Goal: Task Accomplishment & Management: Complete application form

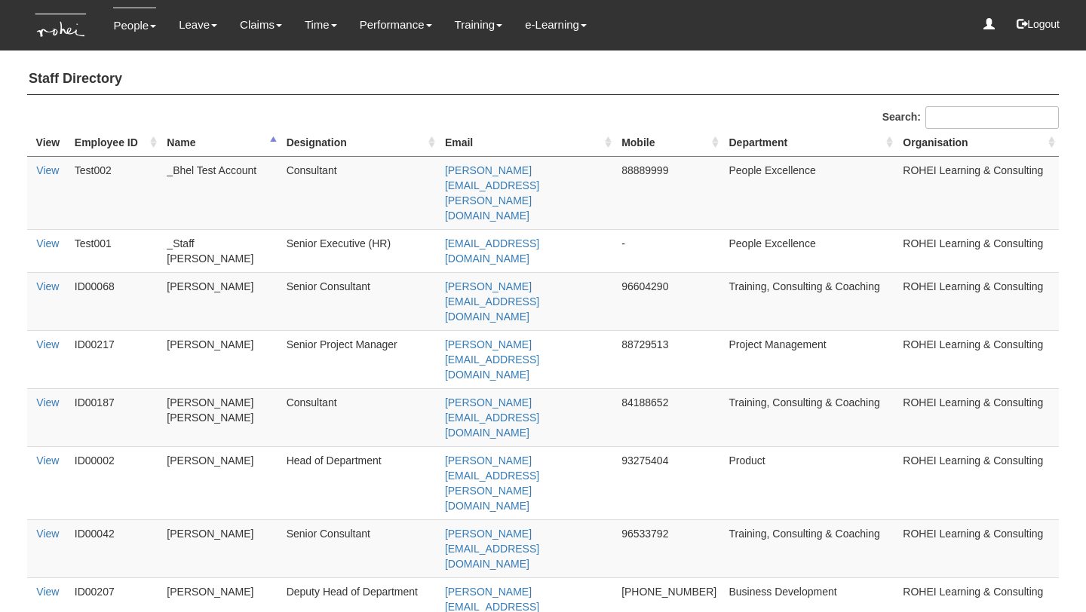
select select "50"
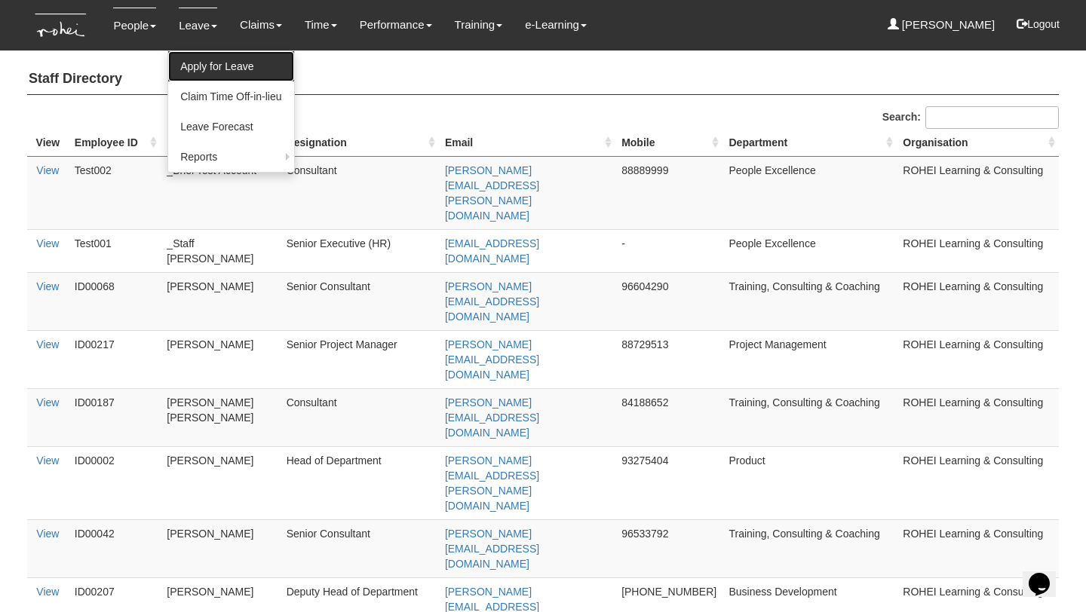
click at [204, 66] on link "Apply for Leave" at bounding box center [230, 66] width 125 height 30
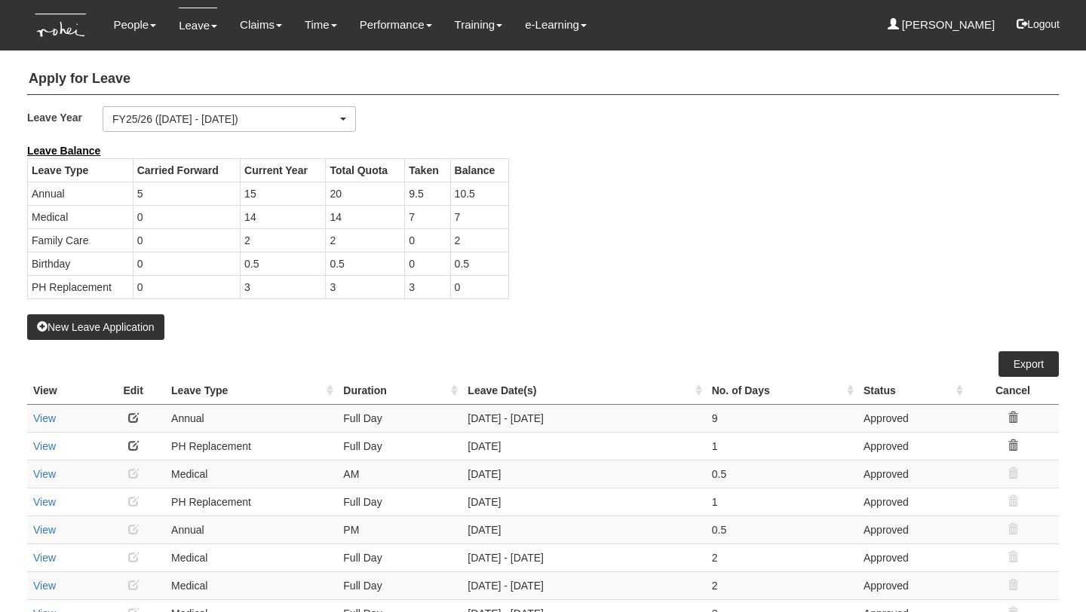
select select "50"
drag, startPoint x: 479, startPoint y: 197, endPoint x: 364, endPoint y: 194, distance: 115.4
click at [364, 194] on tr "Annual 5 15 20 9.5 10.5" at bounding box center [268, 193] width 481 height 23
click at [364, 194] on td "20" at bounding box center [365, 193] width 79 height 23
click at [133, 321] on button "New Leave Application" at bounding box center [95, 327] width 137 height 26
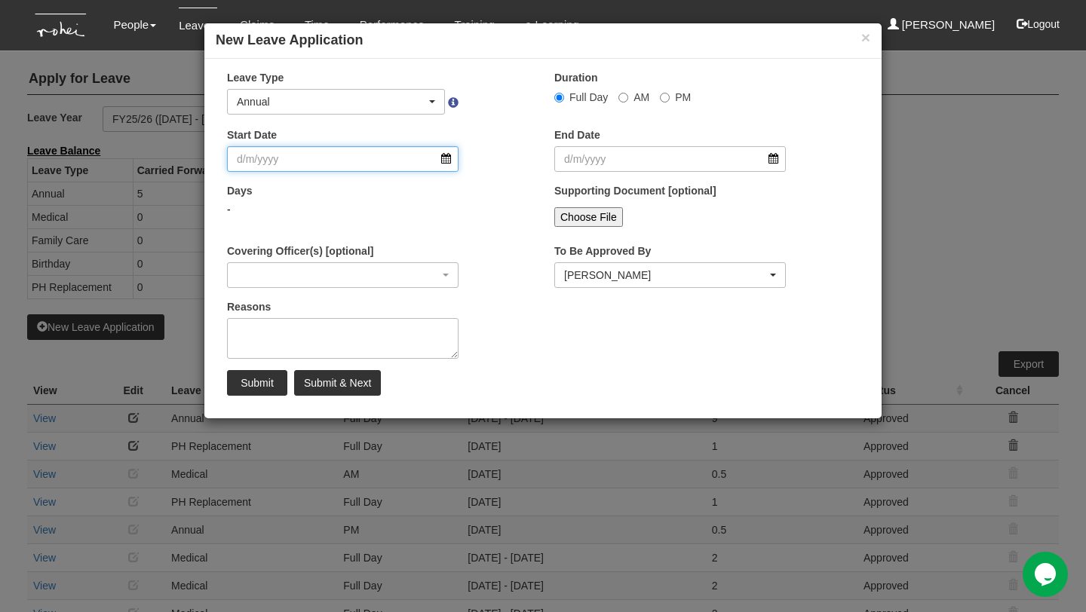
click at [370, 158] on input "Start Date" at bounding box center [342, 159] width 231 height 26
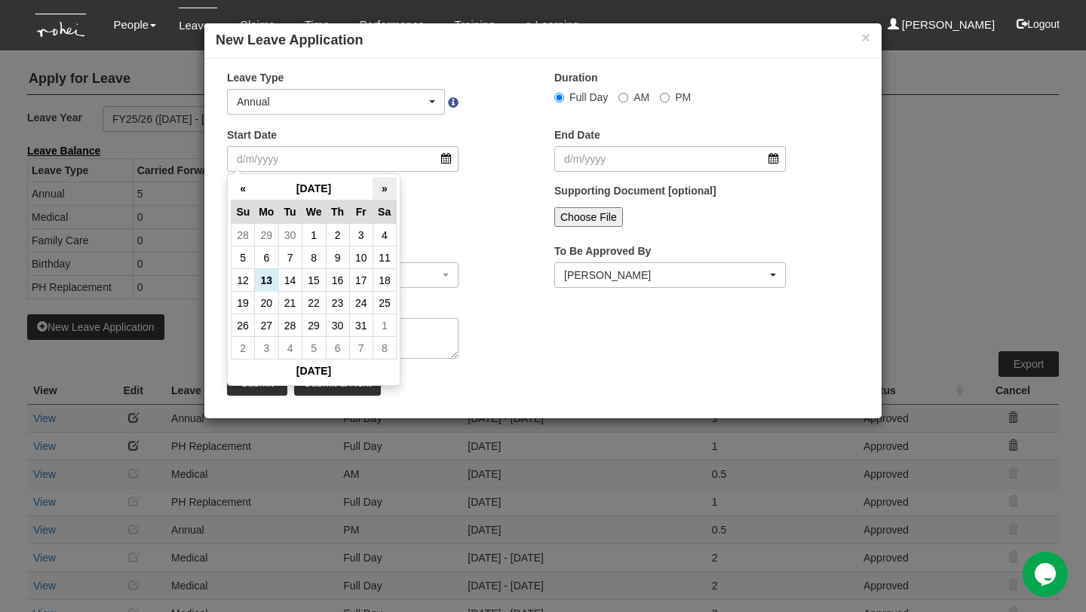
click at [388, 193] on th "»" at bounding box center [383, 188] width 23 height 23
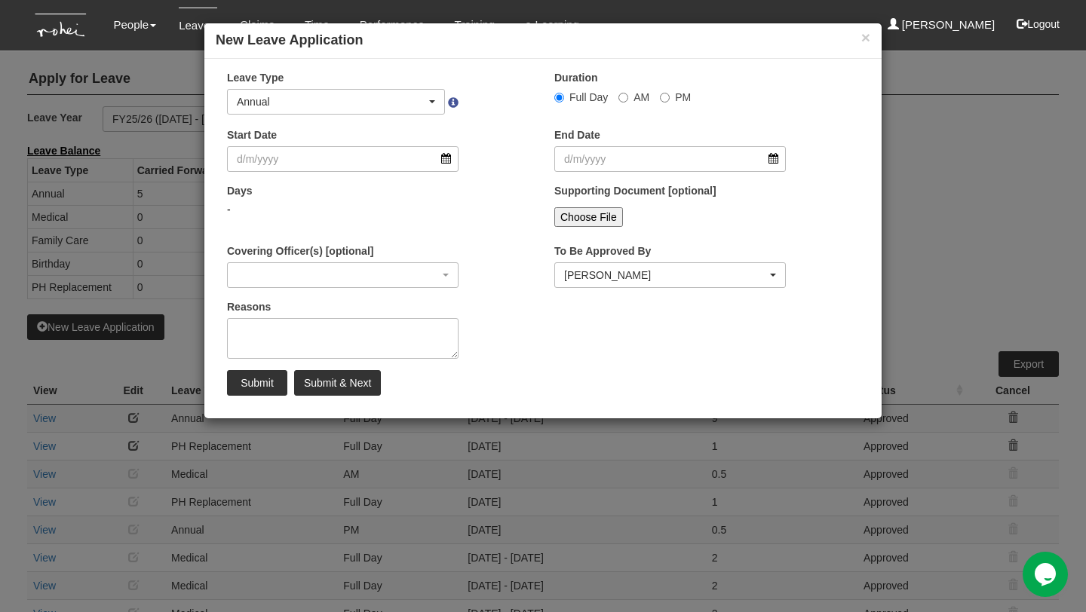
click at [479, 219] on div "Days -" at bounding box center [379, 211] width 327 height 56
click at [447, 162] on input "Start Date" at bounding box center [342, 159] width 231 height 26
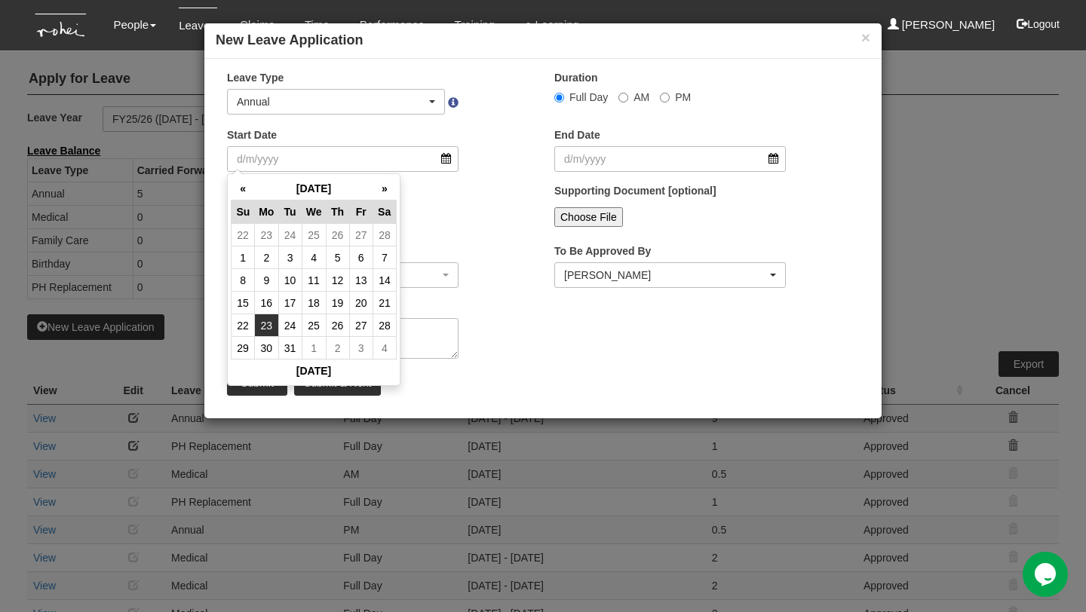
click at [271, 323] on td "23" at bounding box center [266, 325] width 23 height 23
type input "23/3/2026"
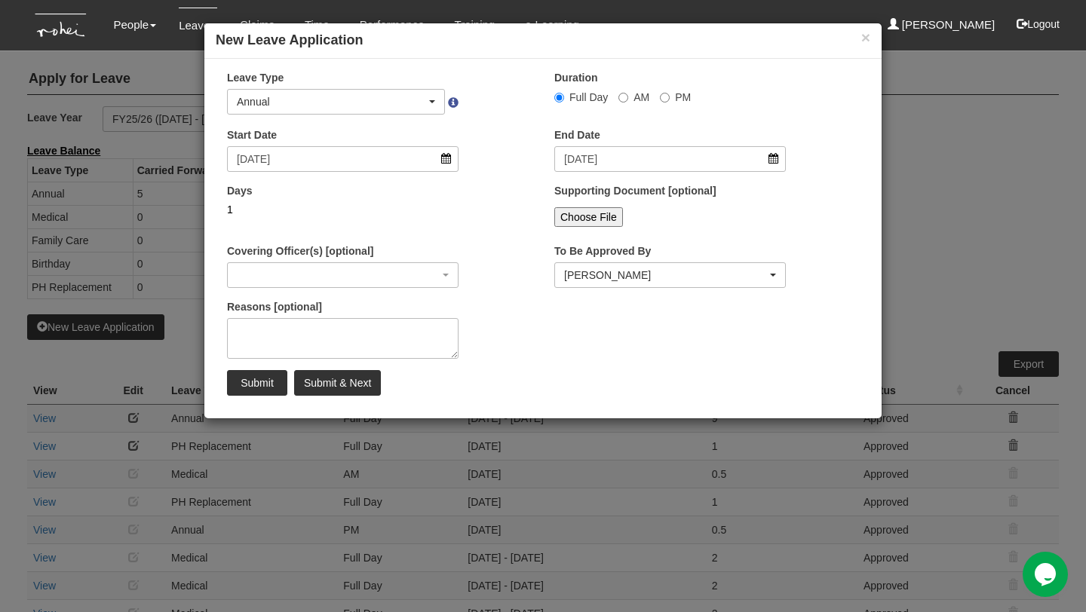
select select
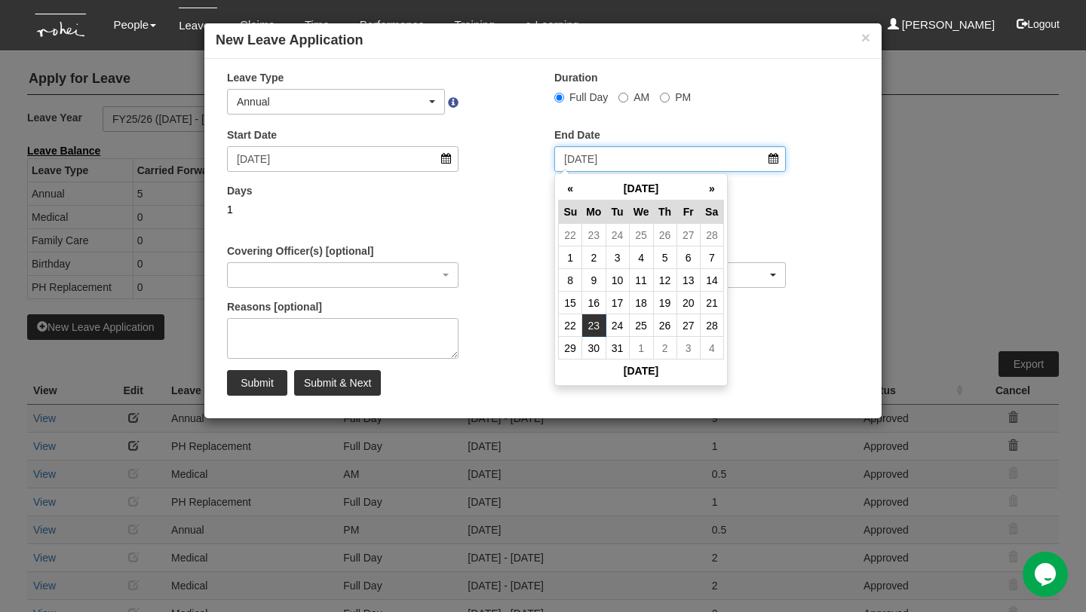
click at [773, 156] on input "23/3/2026" at bounding box center [669, 159] width 231 height 26
click at [669, 324] on td "26" at bounding box center [664, 325] width 23 height 23
type input "26/3/2026"
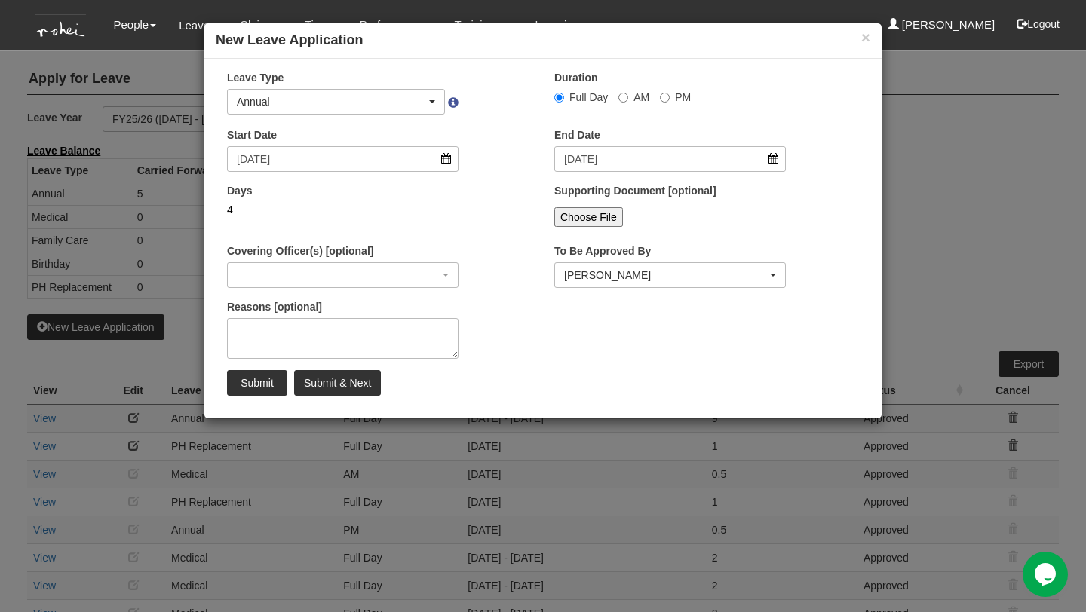
select select
click at [605, 277] on div "[PERSON_NAME]" at bounding box center [665, 275] width 203 height 15
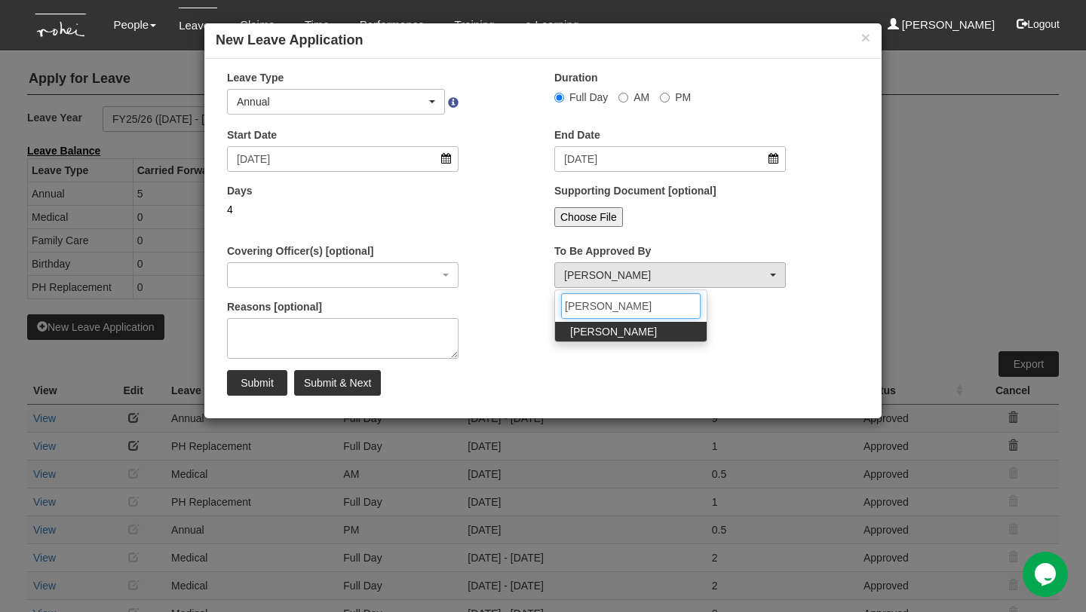
type input "amanda"
click at [603, 329] on span "[PERSON_NAME]" at bounding box center [613, 331] width 87 height 15
select select "edb3de3f-770e-4307-a283-f606937ddba3"
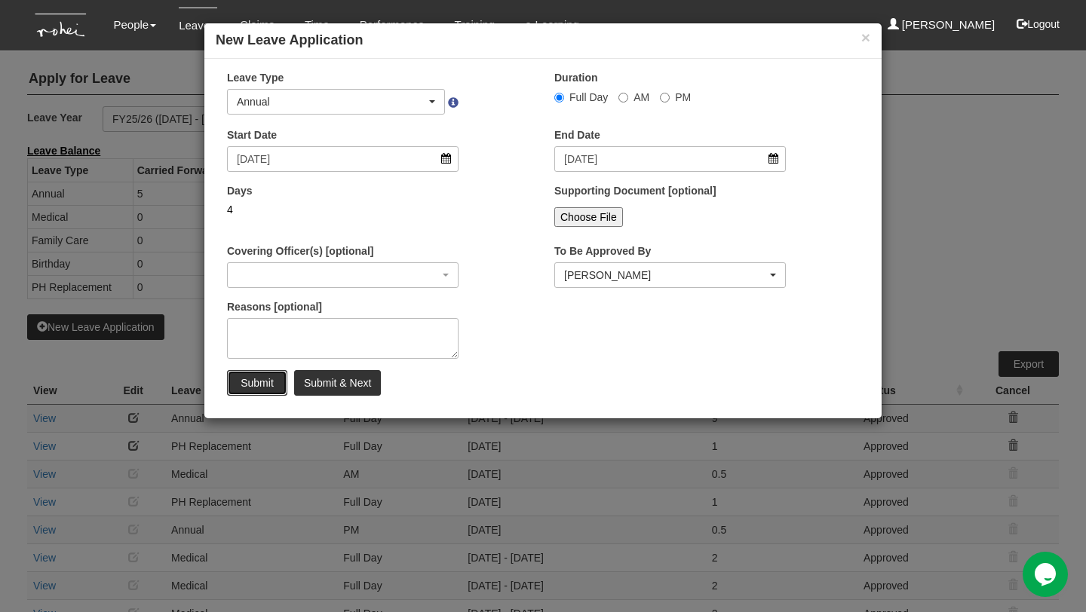
click at [260, 375] on input "Submit" at bounding box center [257, 383] width 60 height 26
select select
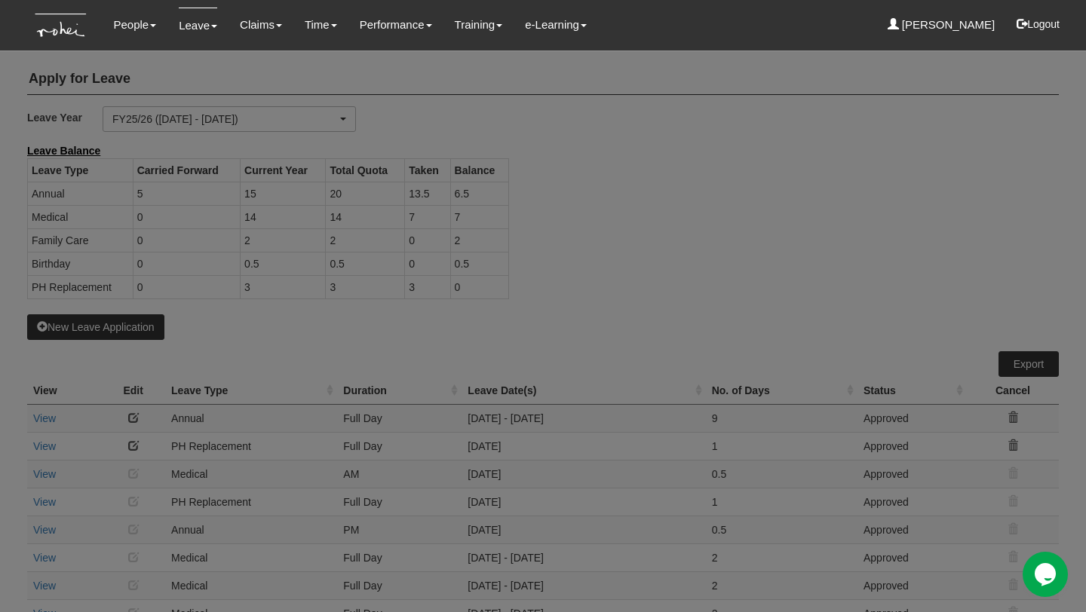
select select "50"
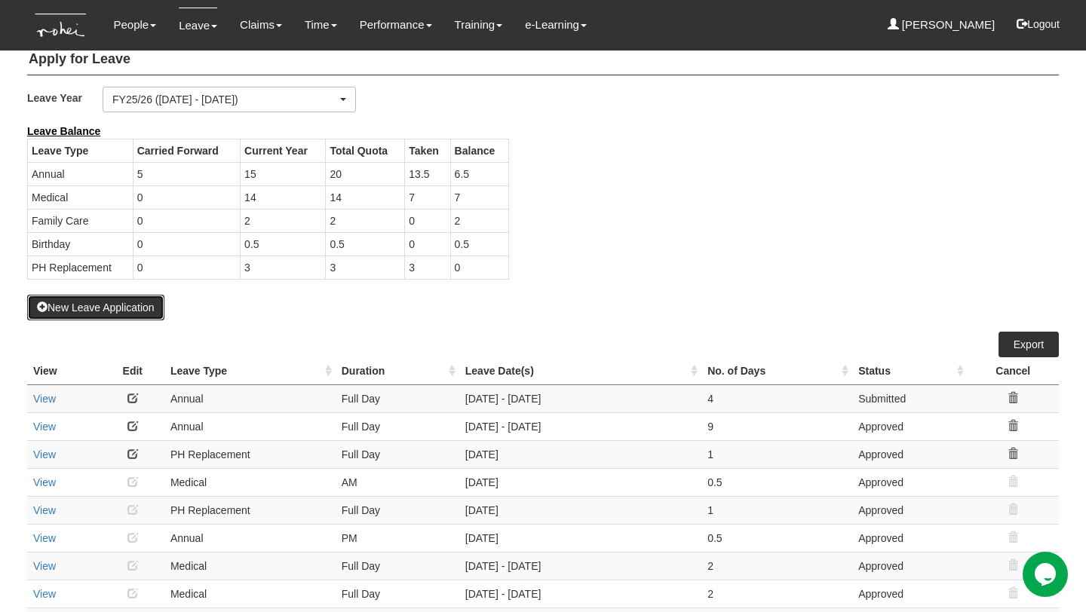
scroll to position [21, 0]
click at [747, 245] on div "Leave Balance Leave Type Carried Forward Current Year Total Quota Taken Balance…" at bounding box center [531, 207] width 1031 height 171
drag, startPoint x: 420, startPoint y: 269, endPoint x: 260, endPoint y: 267, distance: 159.8
click at [260, 267] on tr "PH Replacement 0 3 3 3 0" at bounding box center [268, 265] width 481 height 23
click at [260, 267] on td "3" at bounding box center [282, 265] width 85 height 23
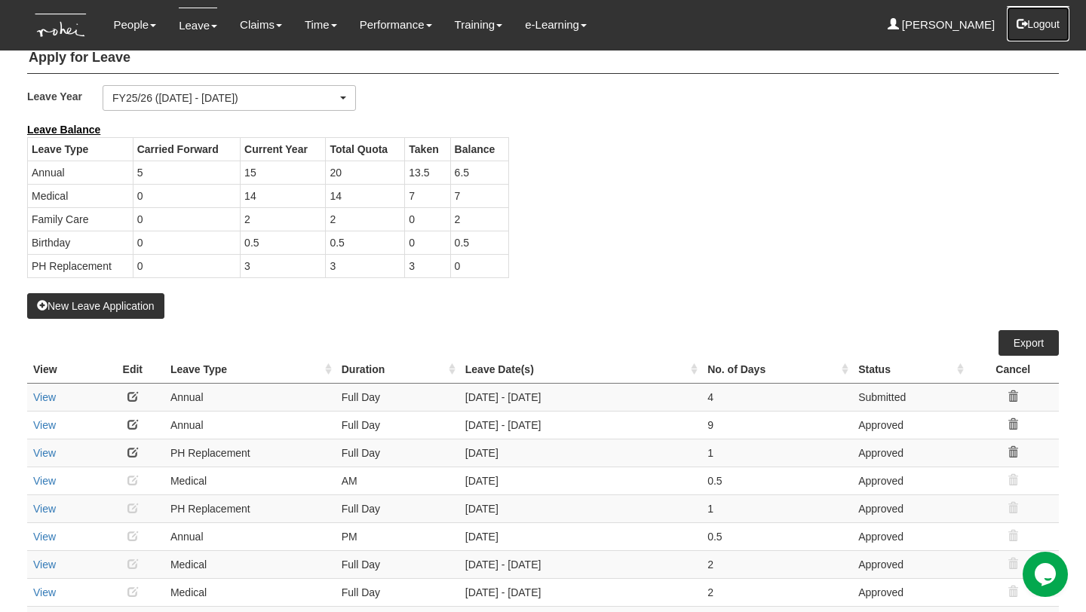
click at [1040, 34] on button "Logout" at bounding box center [1038, 24] width 64 height 36
